Goal: Information Seeking & Learning: Learn about a topic

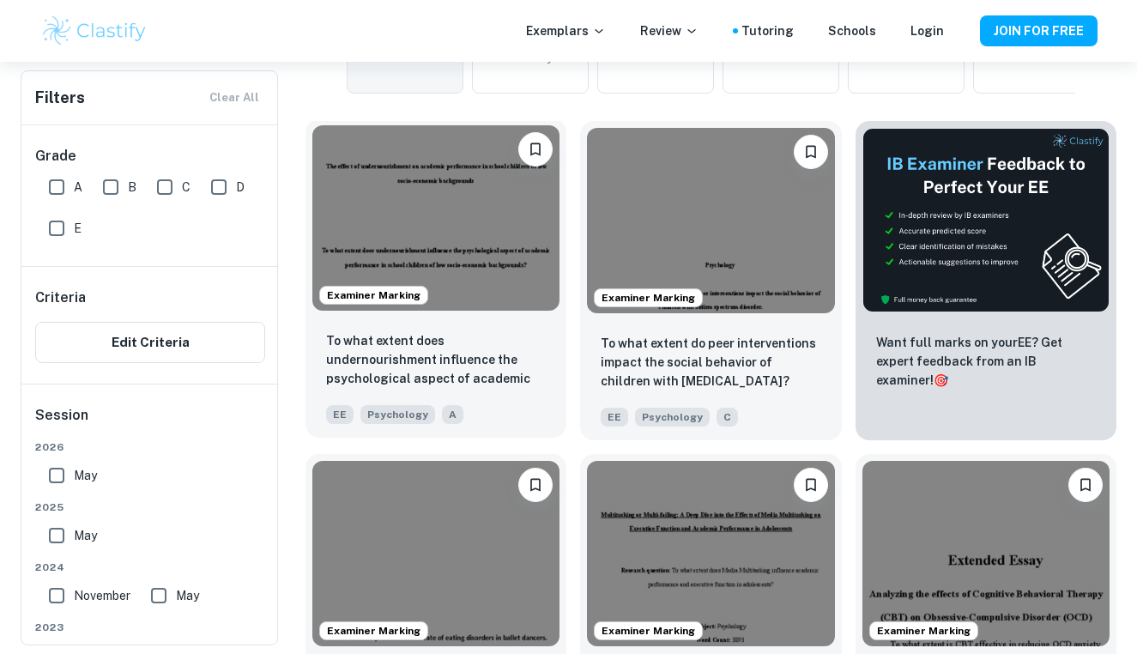
scroll to position [535, 0]
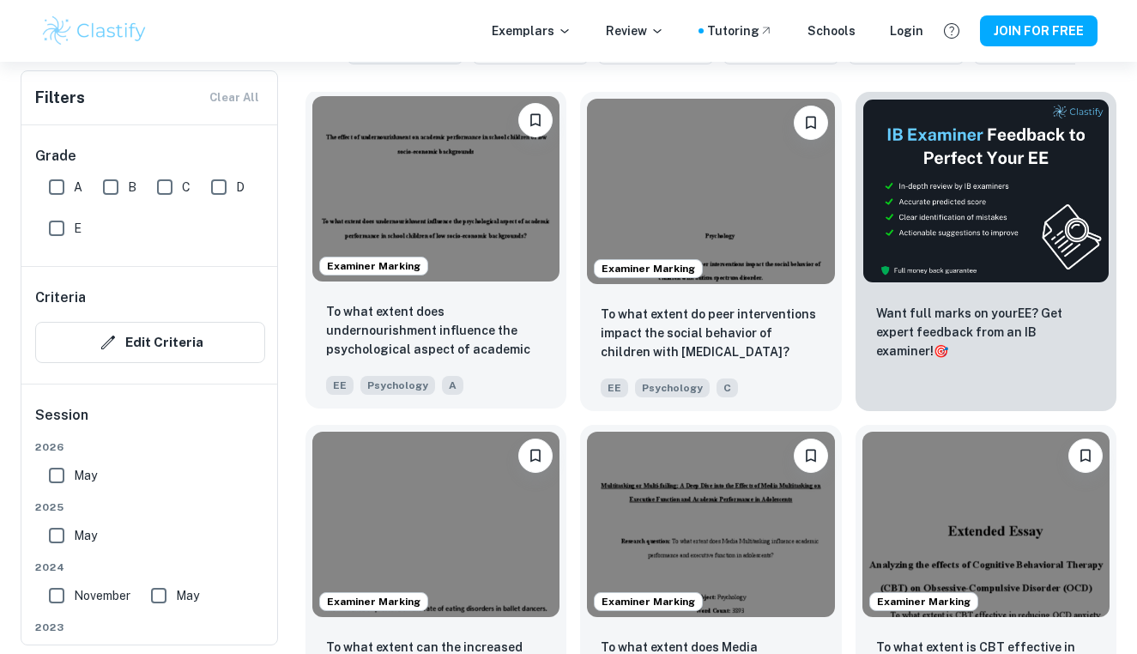
click at [458, 204] on img at bounding box center [435, 188] width 247 height 185
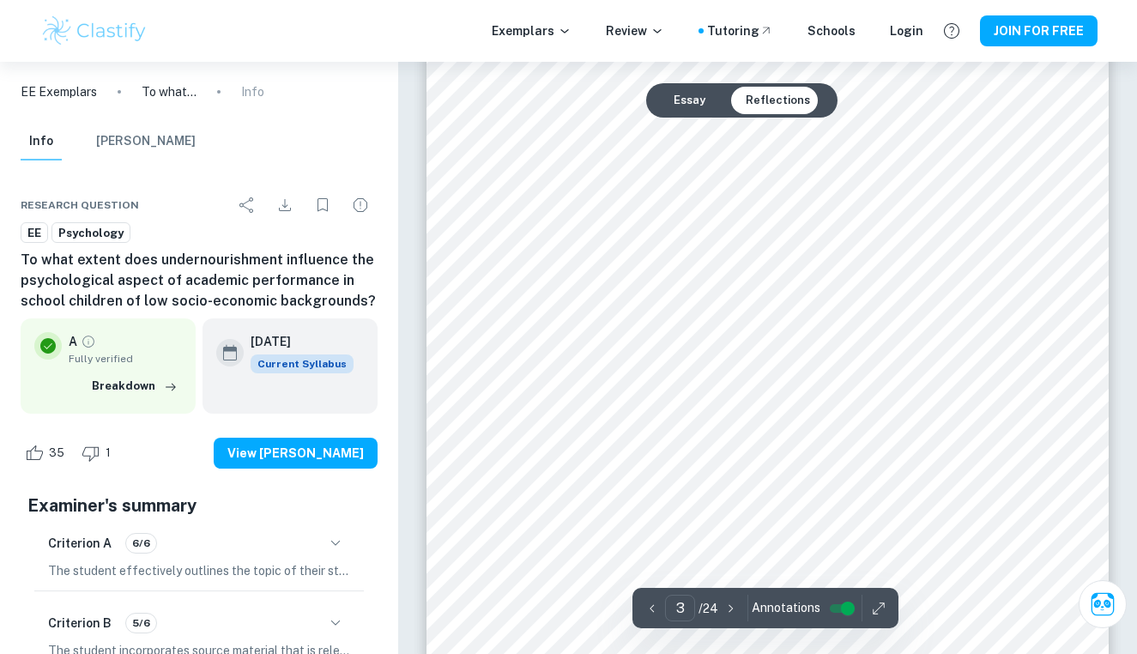
scroll to position [2552, 0]
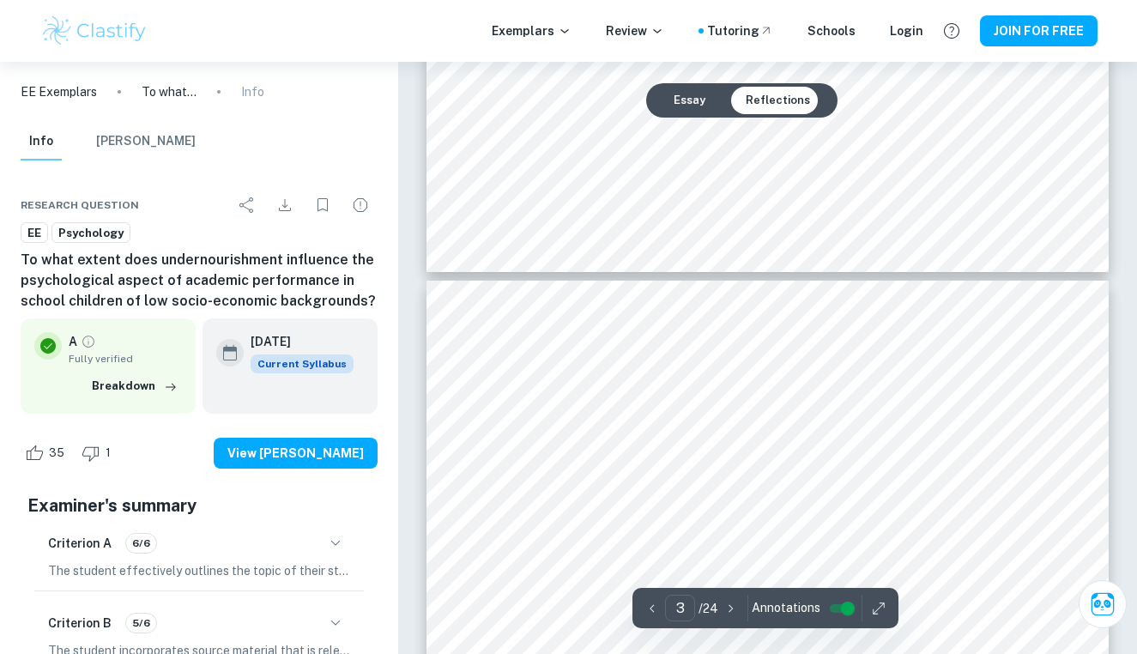
type input "4"
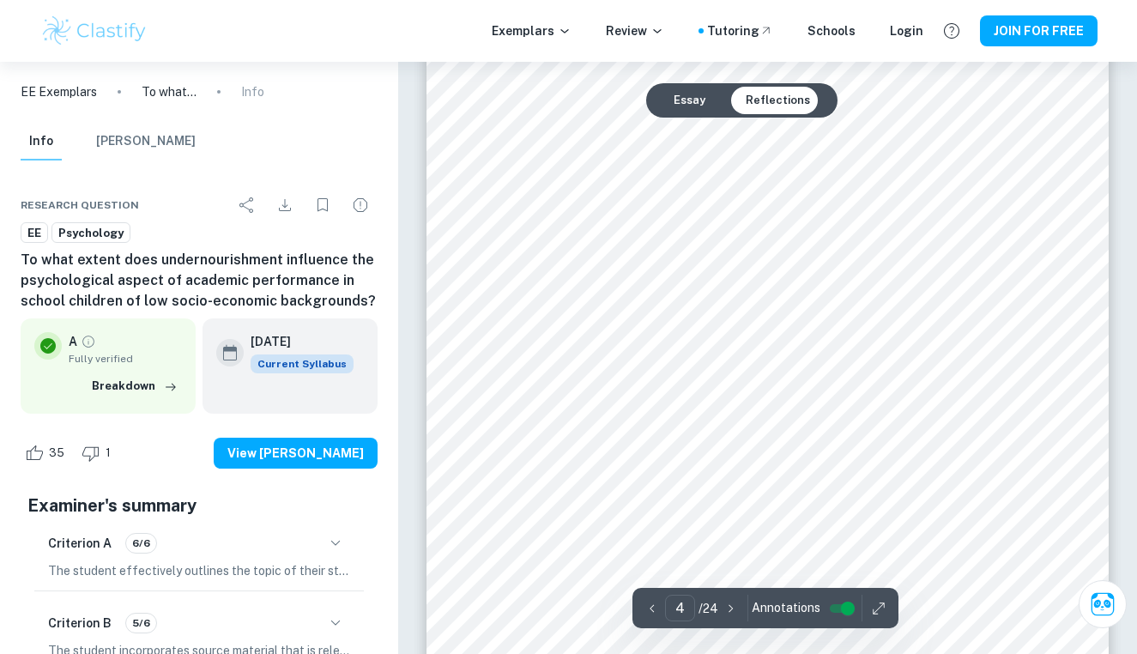
scroll to position [3307, 0]
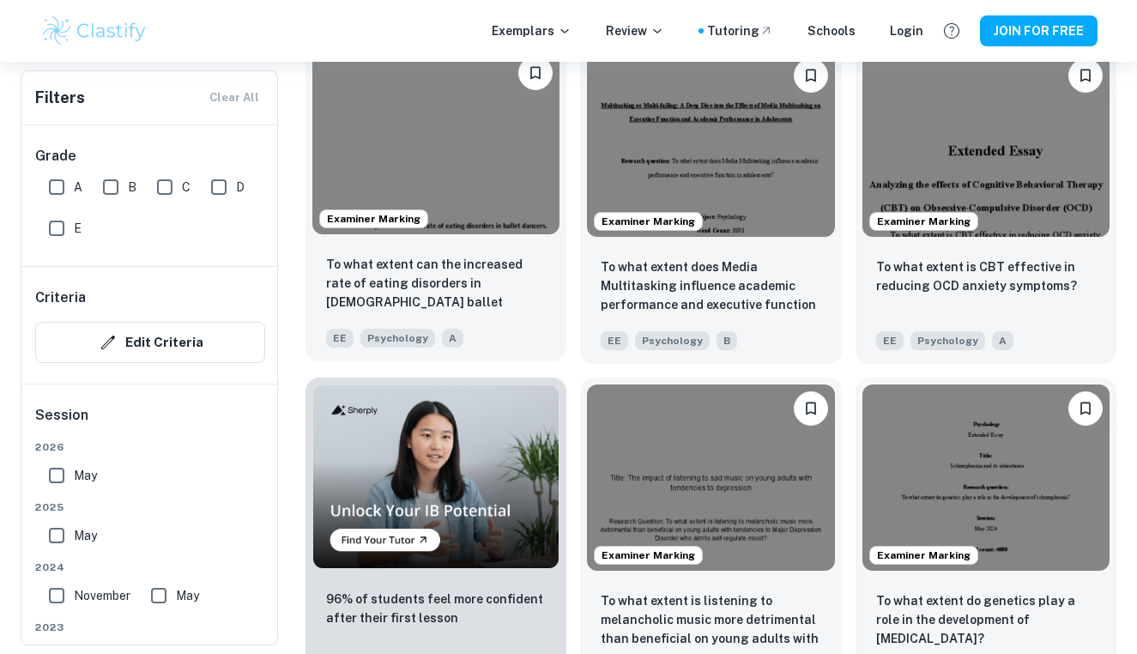
scroll to position [1012, 0]
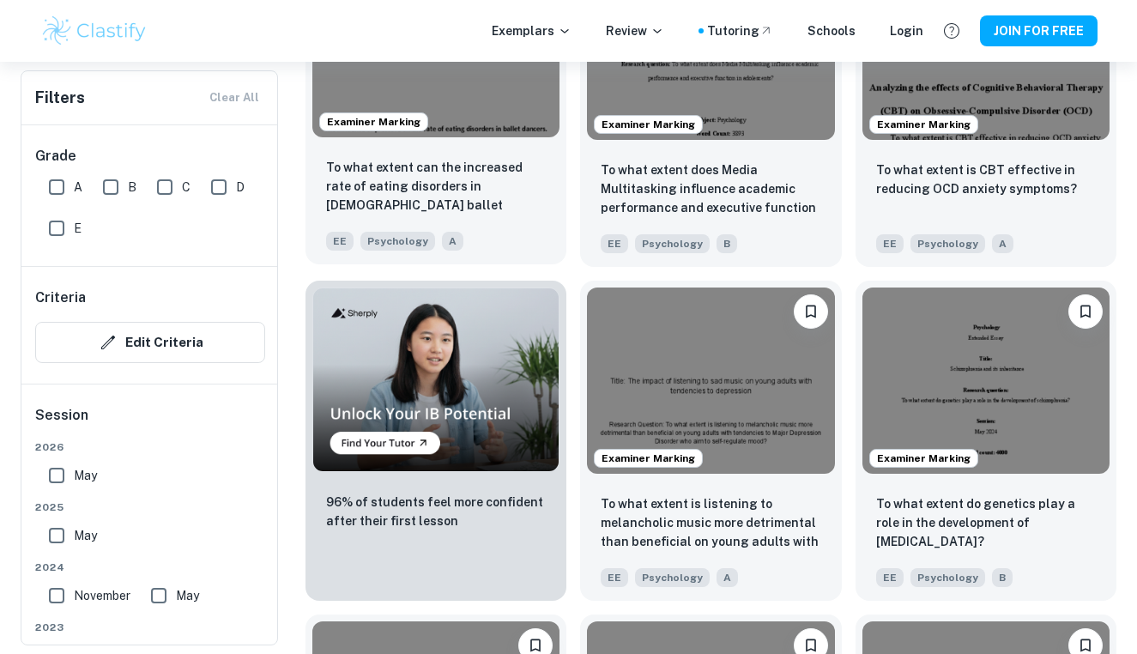
click at [403, 111] on img at bounding box center [435, 44] width 247 height 185
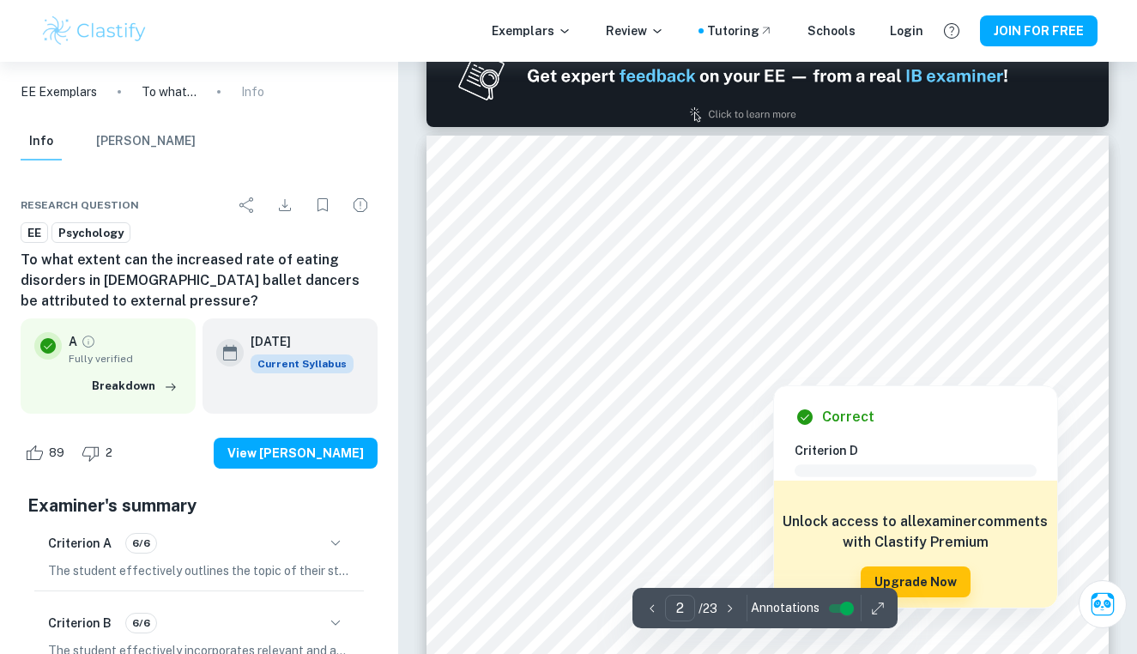
scroll to position [1028, 0]
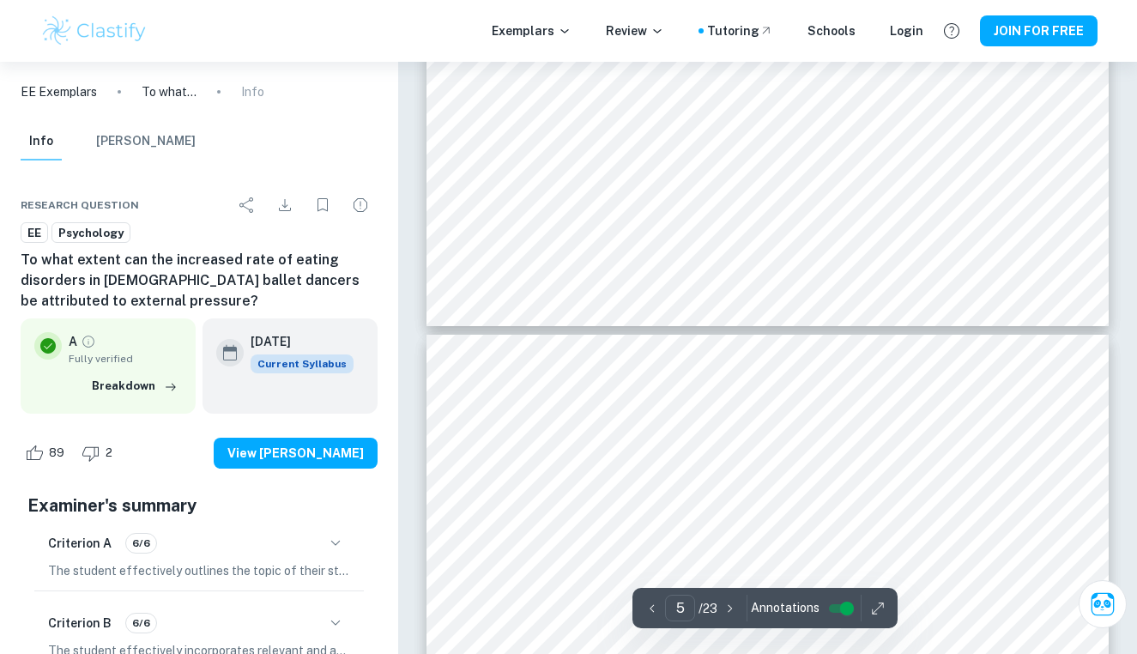
type input "6"
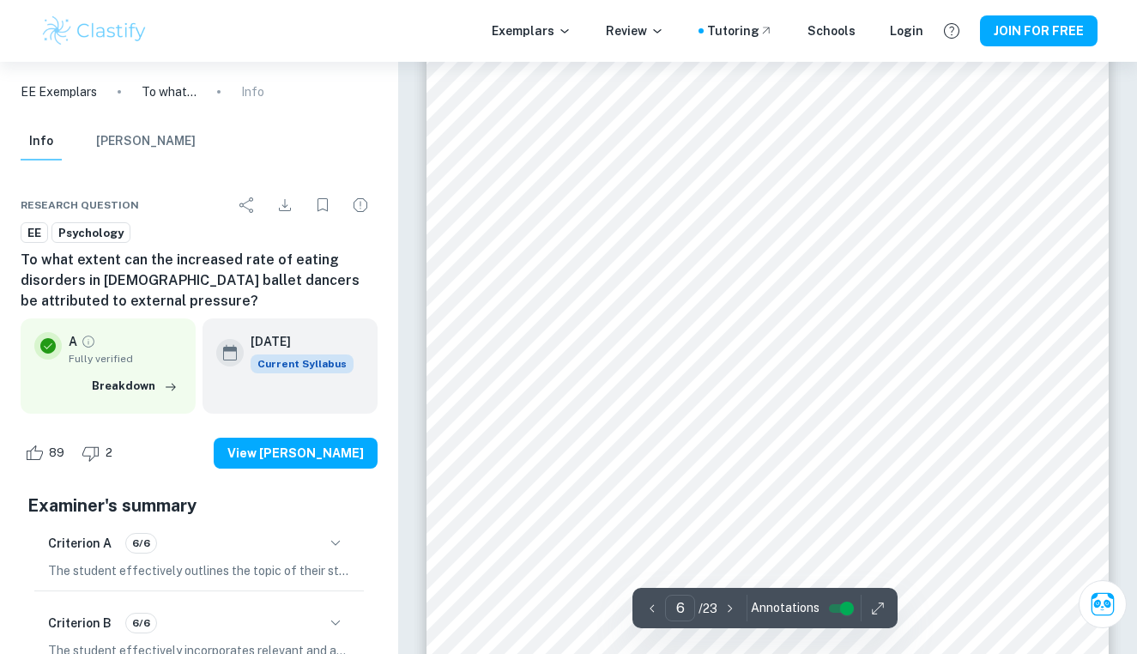
scroll to position [5308, 0]
